Goal: Transaction & Acquisition: Purchase product/service

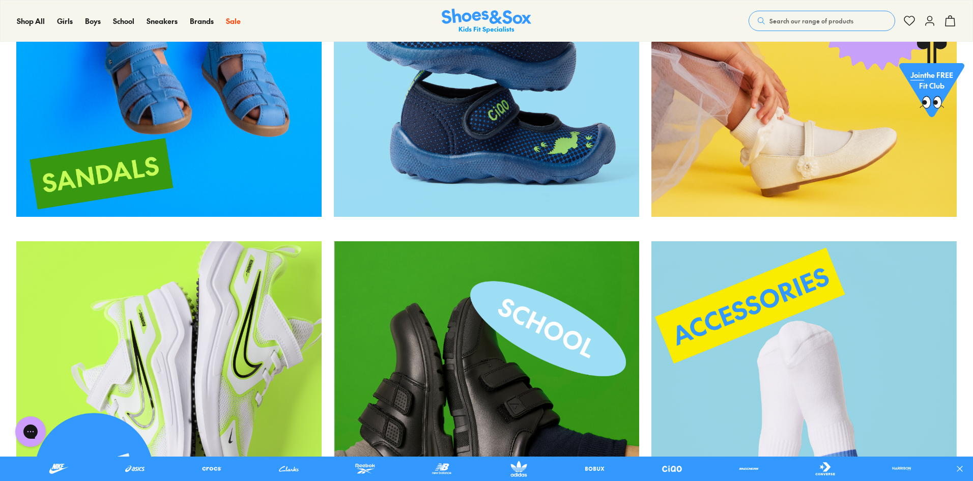
scroll to position [2389, 0]
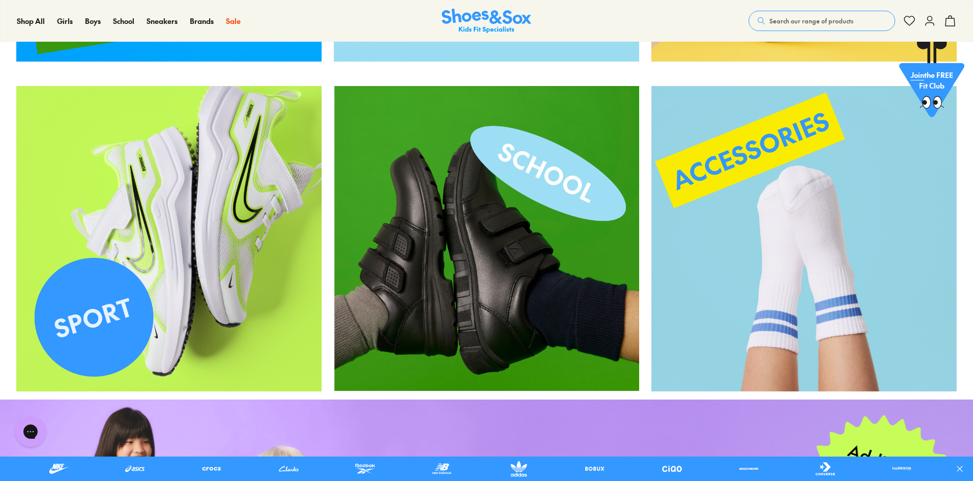
click at [524, 174] on img at bounding box center [486, 238] width 305 height 305
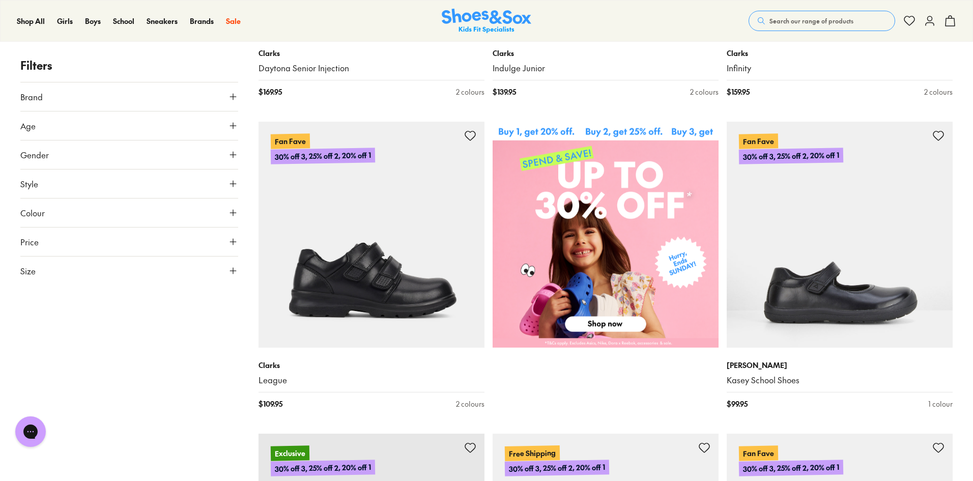
scroll to position [407, 0]
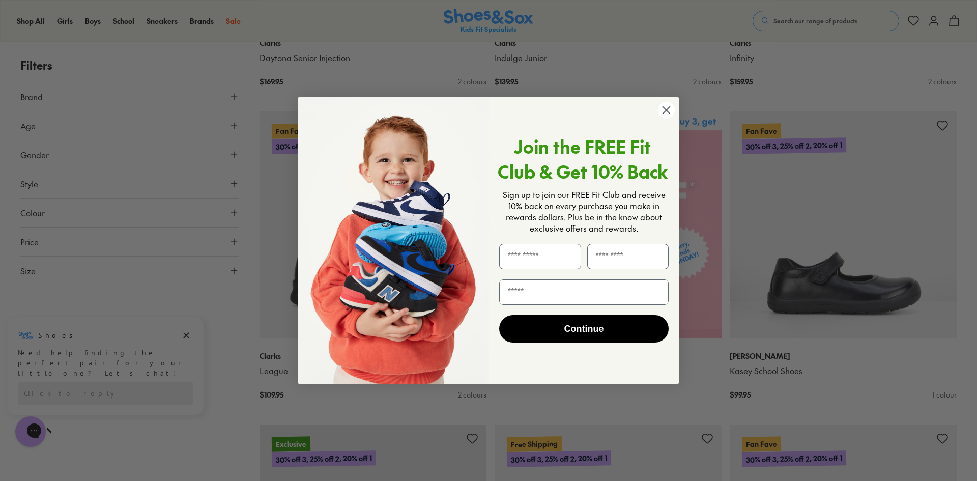
click at [663, 113] on circle "Close dialog" at bounding box center [666, 110] width 17 height 17
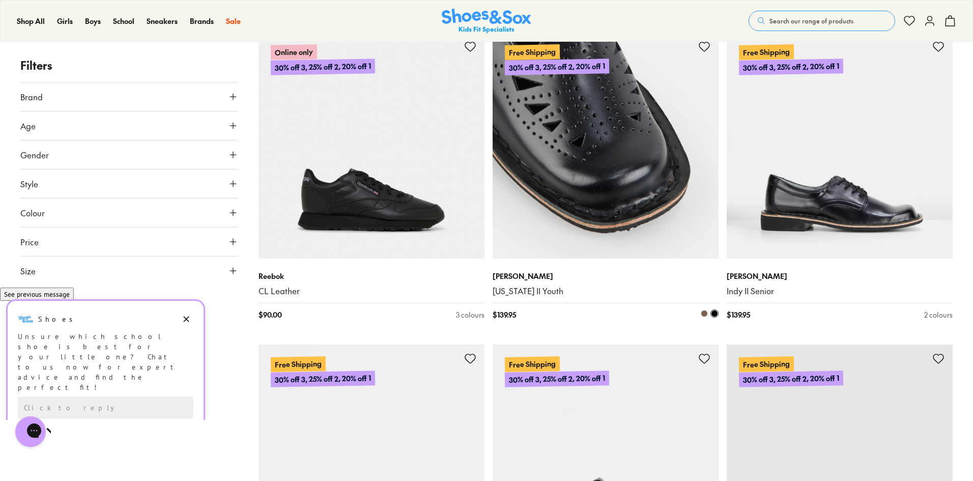
scroll to position [2850, 0]
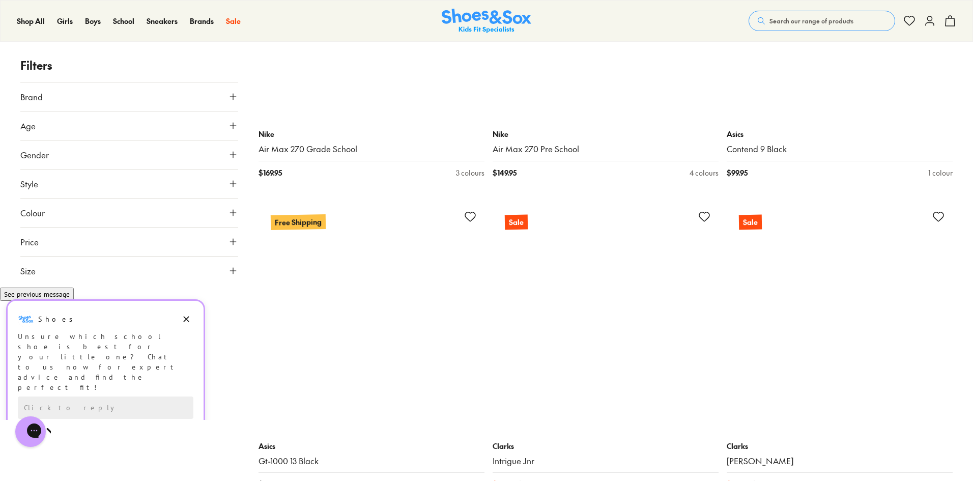
scroll to position [6107, 0]
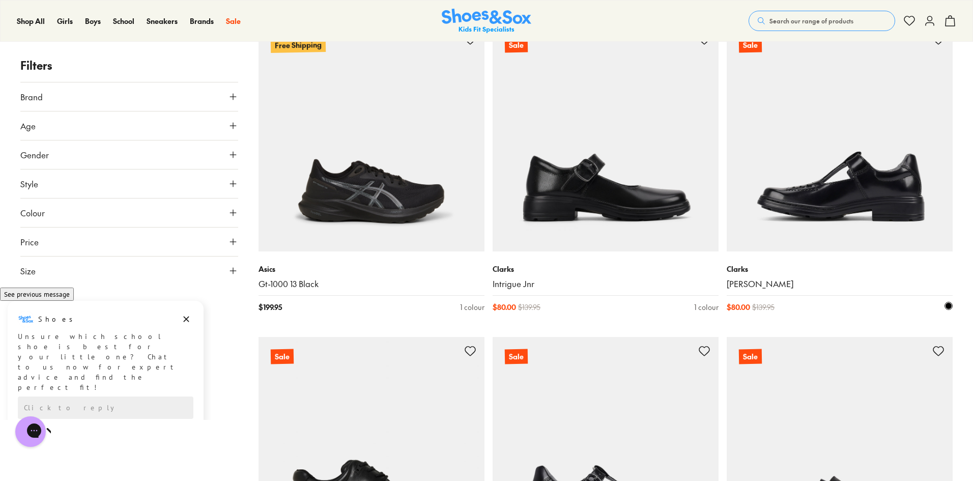
click at [834, 177] on img at bounding box center [840, 138] width 226 height 226
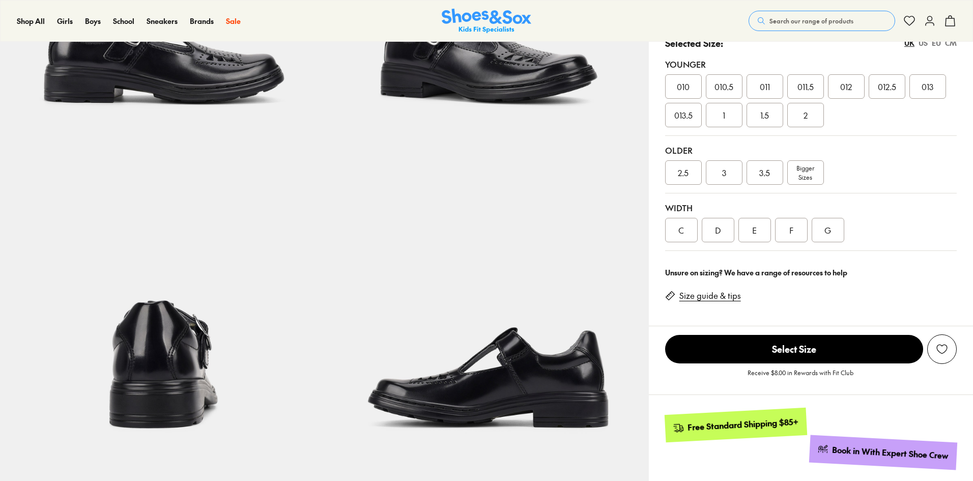
scroll to position [254, 0]
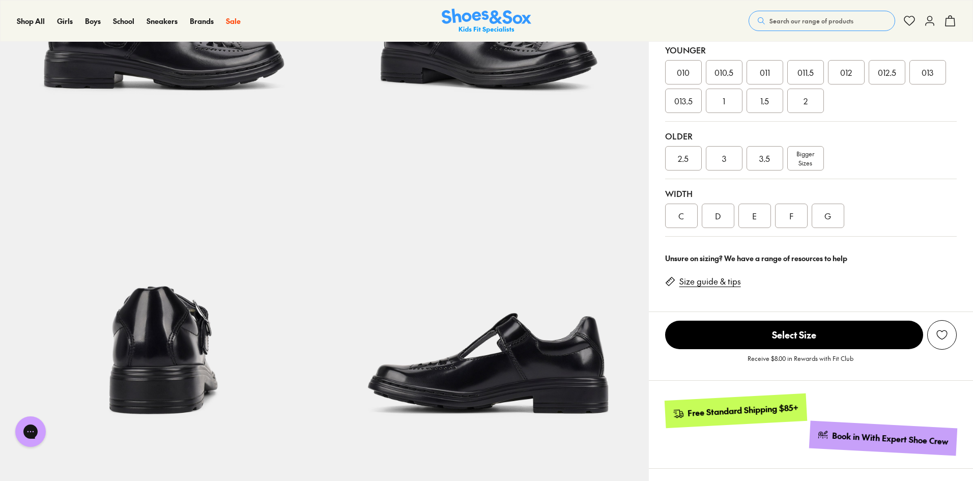
select select "*"
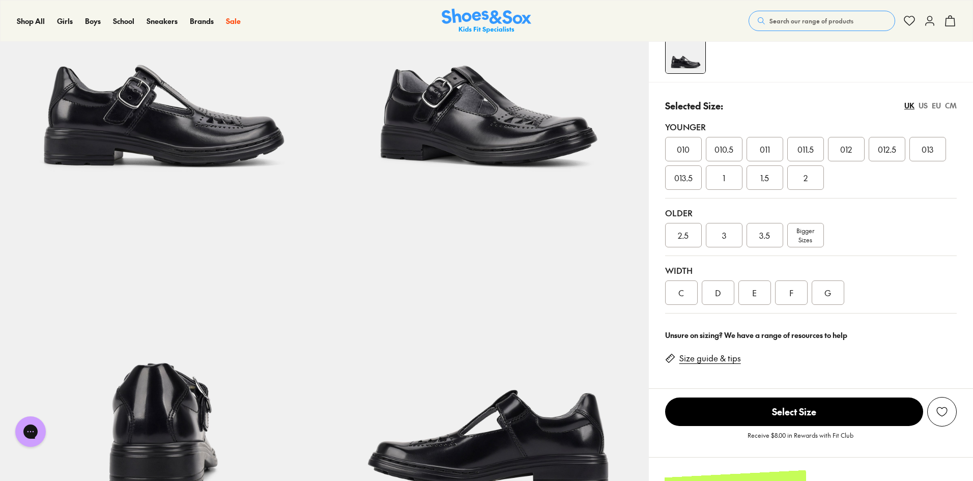
scroll to position [0, 0]
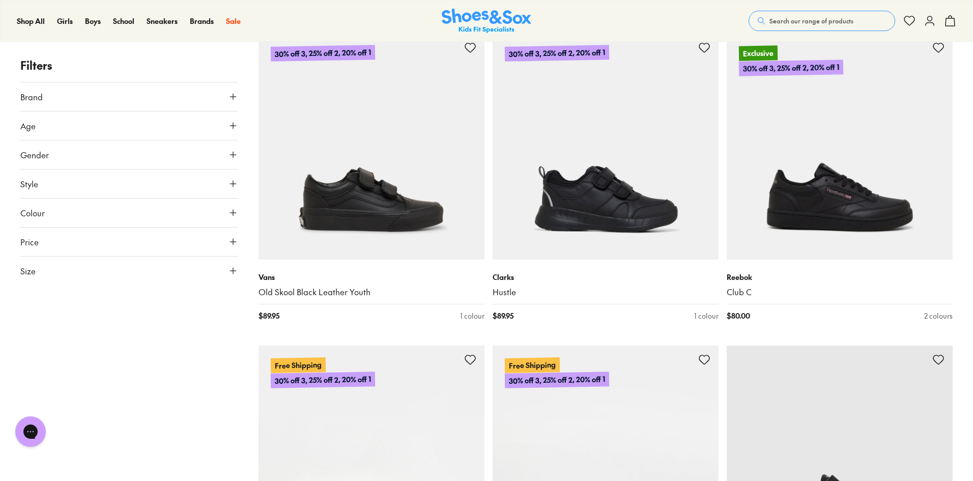
scroll to position [4593, 0]
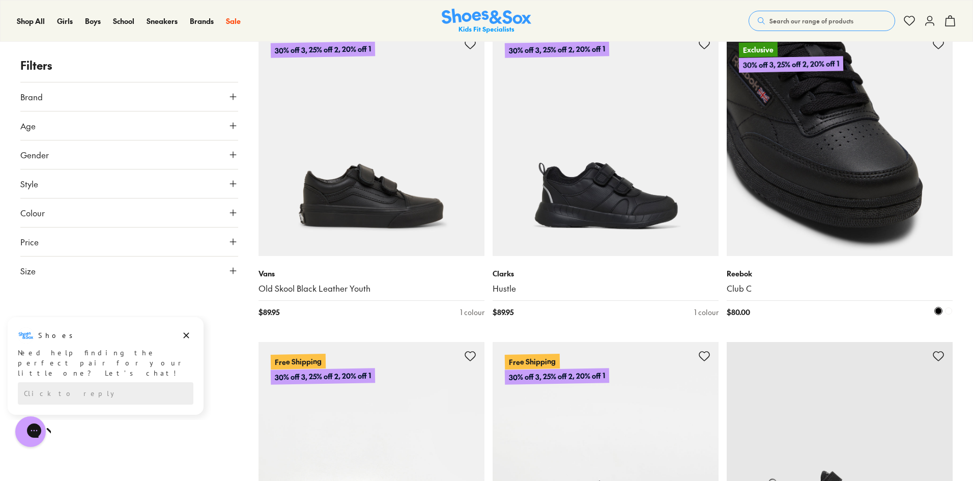
click at [847, 151] on img at bounding box center [840, 143] width 226 height 226
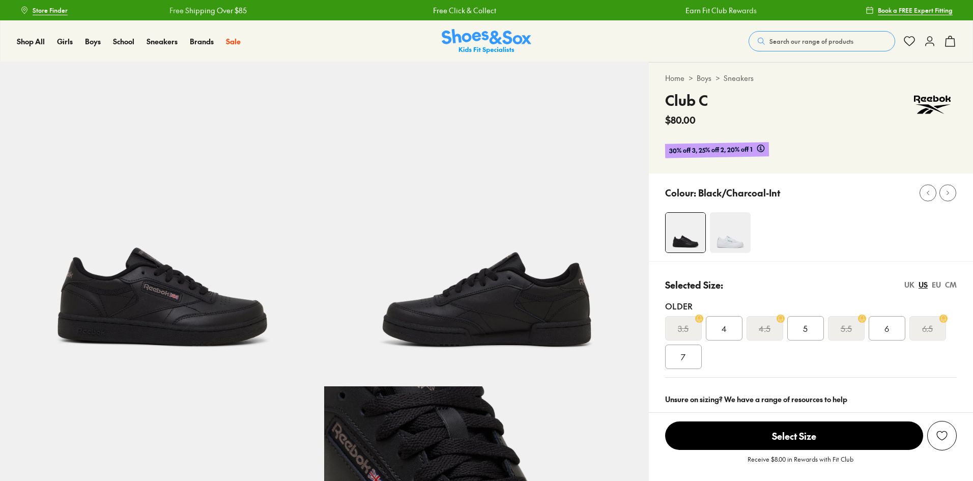
select select "*"
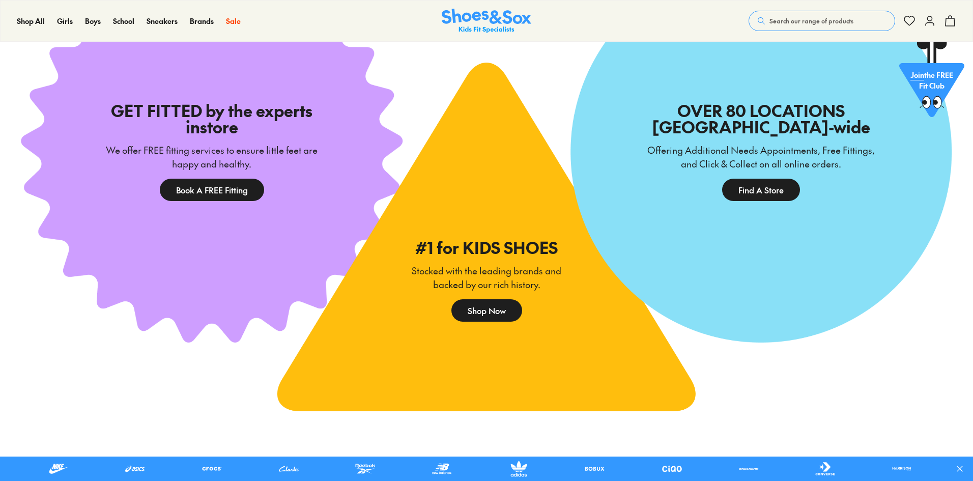
scroll to position [3588, 0]
